Goal: Transaction & Acquisition: Purchase product/service

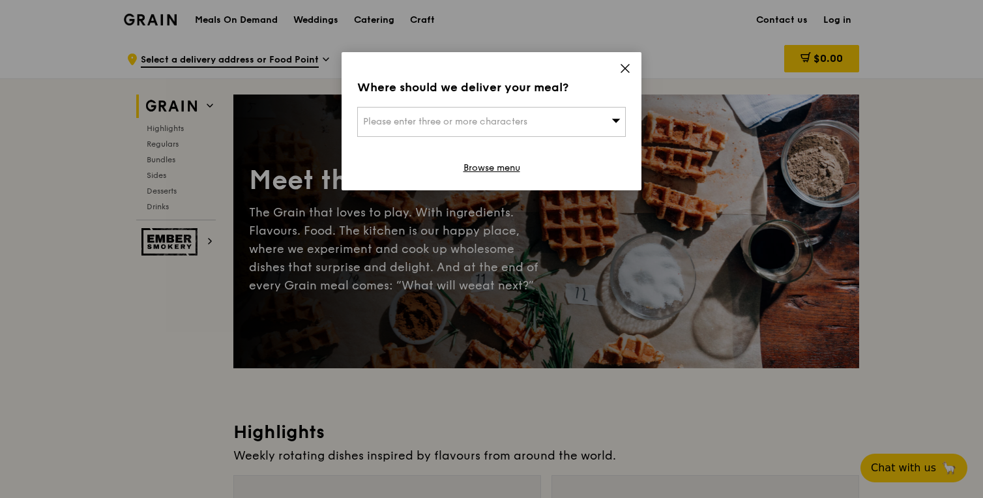
click at [625, 67] on icon at bounding box center [625, 69] width 12 height 12
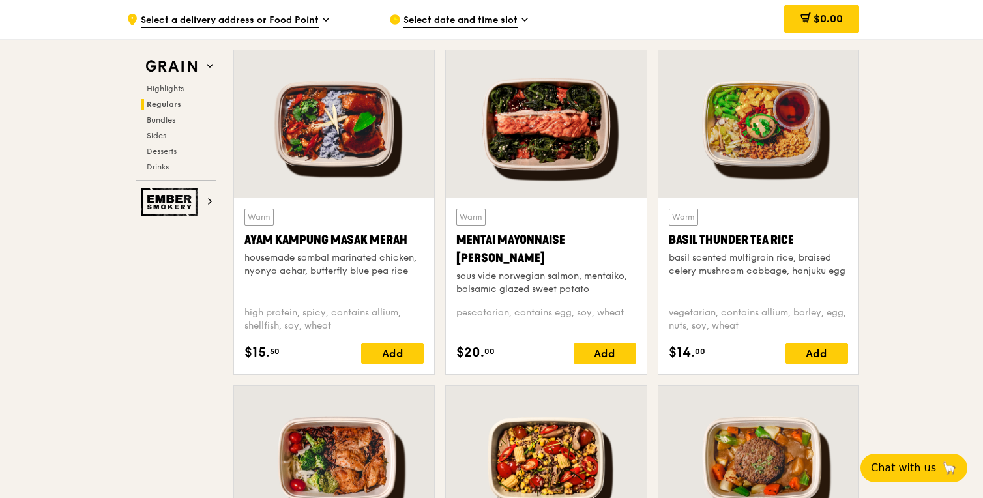
scroll to position [1164, 0]
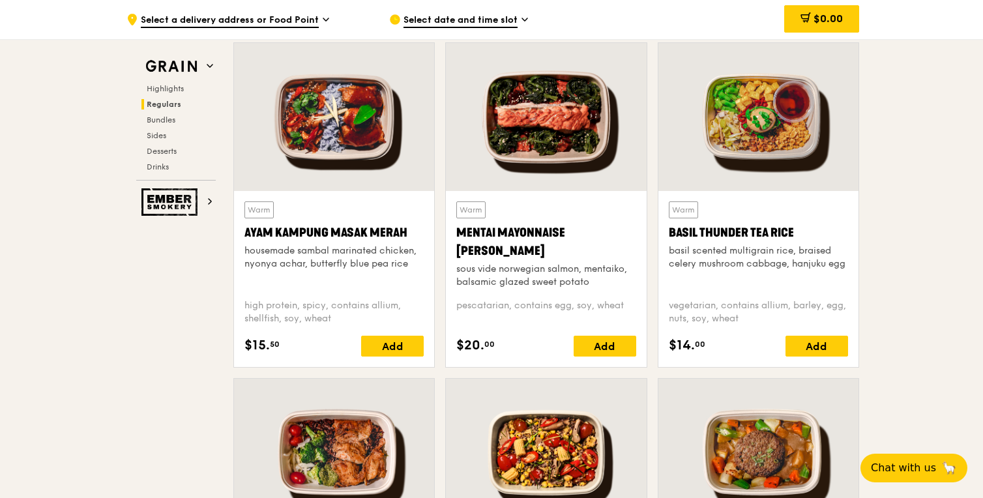
drag, startPoint x: 511, startPoint y: 250, endPoint x: 457, endPoint y: 233, distance: 55.9
click at [457, 233] on div "Mentai Mayonnaise [PERSON_NAME]" at bounding box center [545, 242] width 179 height 37
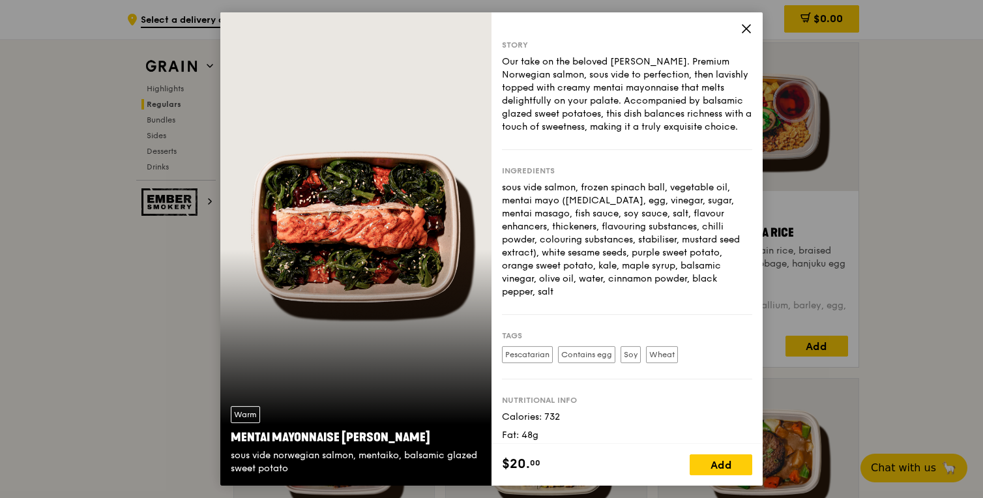
copy div "Mentai Mayonnaise [PERSON_NAME]"
click at [744, 26] on icon at bounding box center [747, 29] width 8 height 8
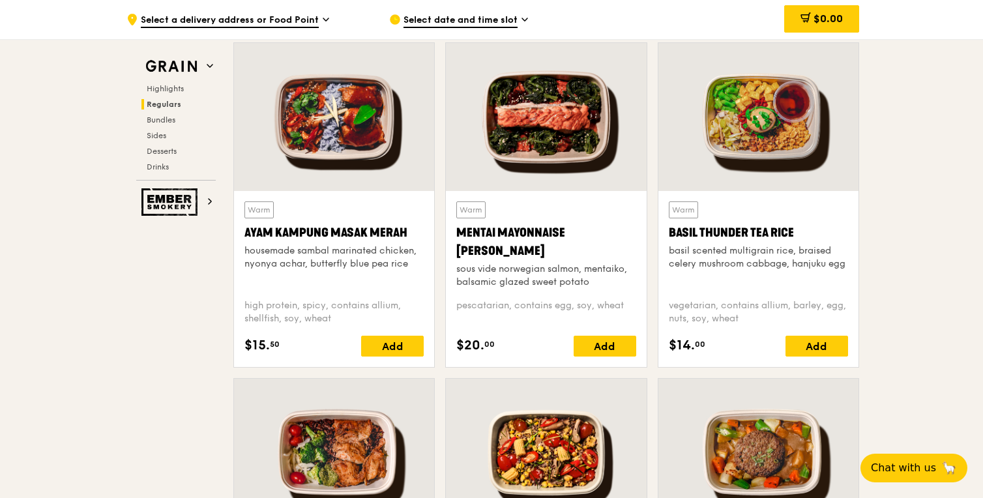
drag, startPoint x: 509, startPoint y: 251, endPoint x: 454, endPoint y: 230, distance: 58.8
click at [454, 230] on div "Warm Mentai Mayonnaise Aburi Salmon sous vide norwegian salmon, mentaiko, balsa…" at bounding box center [546, 279] width 200 height 176
copy div "Mentai Mayonnaise [PERSON_NAME]"
